Goal: Information Seeking & Learning: Find specific fact

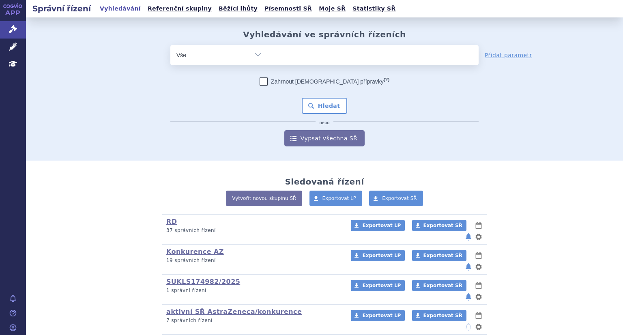
click at [308, 60] on ul at bounding box center [373, 53] width 210 height 17
click at [268, 60] on select at bounding box center [268, 55] width 0 height 20
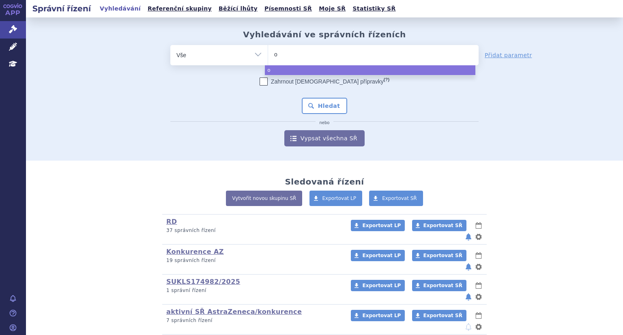
type input "op"
type input "opd"
type input "opdi"
type input "[MEDICAL_DATA]"
select select "[MEDICAL_DATA]"
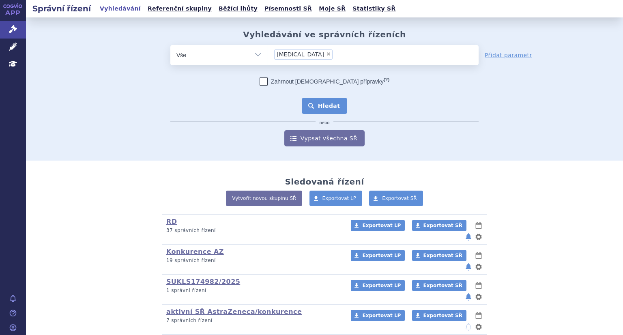
click at [320, 107] on button "Hledat" at bounding box center [325, 106] width 46 height 16
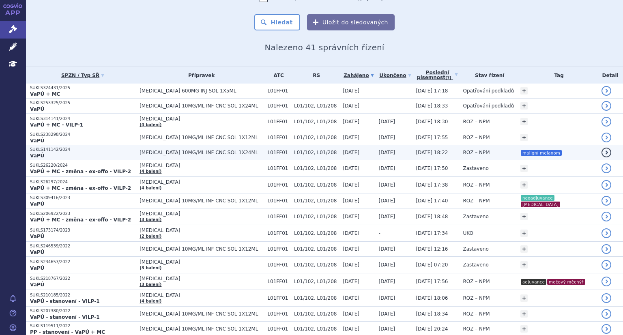
scroll to position [69, 0]
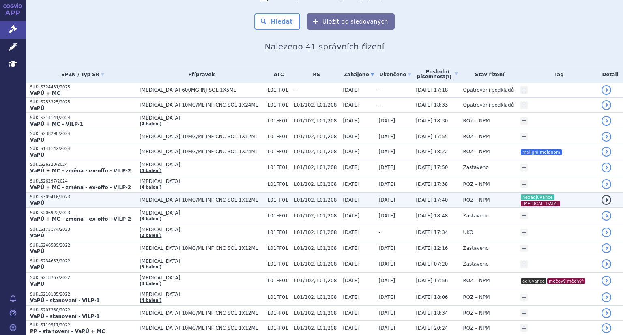
click at [38, 200] on strong "VaPÚ" at bounding box center [37, 203] width 14 height 6
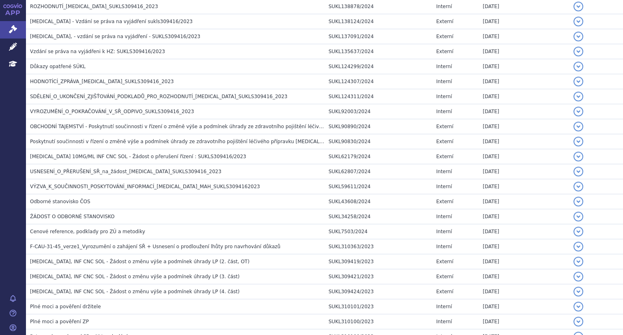
scroll to position [334, 0]
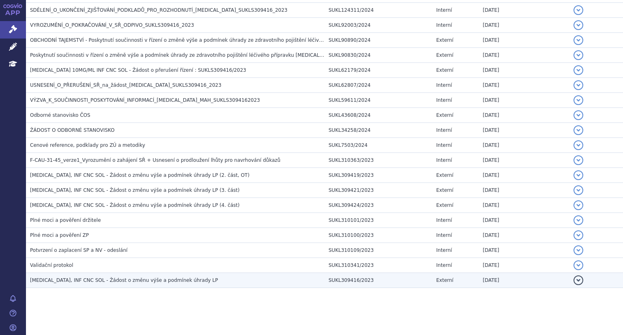
click at [63, 277] on span "[MEDICAL_DATA], INF CNC SOL - Žádost o změnu výše a podmínek úhrady LP" at bounding box center [124, 280] width 188 height 6
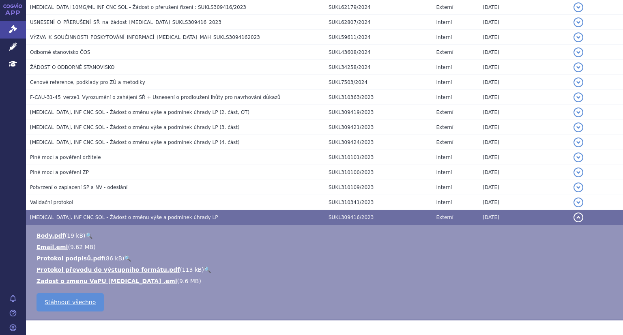
scroll to position [397, 0]
click at [63, 278] on link "Zadost o zmenu VaPU [MEDICAL_DATA] .eml" at bounding box center [106, 281] width 141 height 6
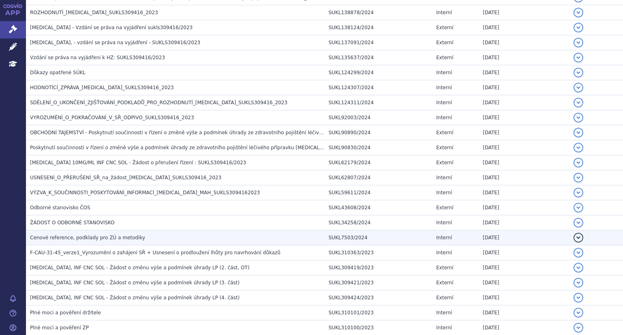
scroll to position [241, 0]
